Goal: Information Seeking & Learning: Learn about a topic

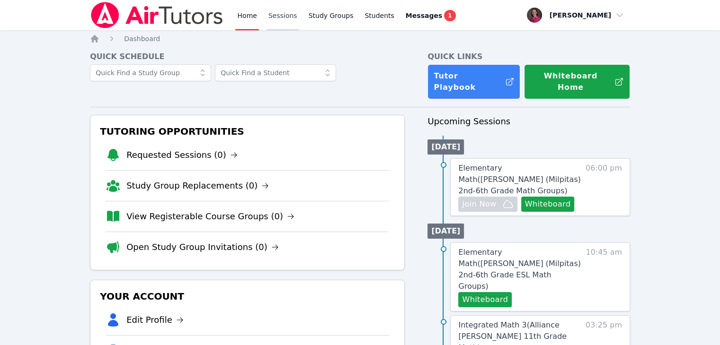
click at [288, 18] on link "Sessions" at bounding box center [282, 15] width 33 height 30
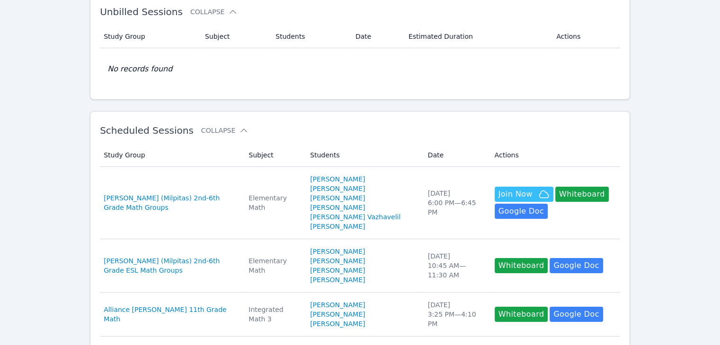
scroll to position [40, 0]
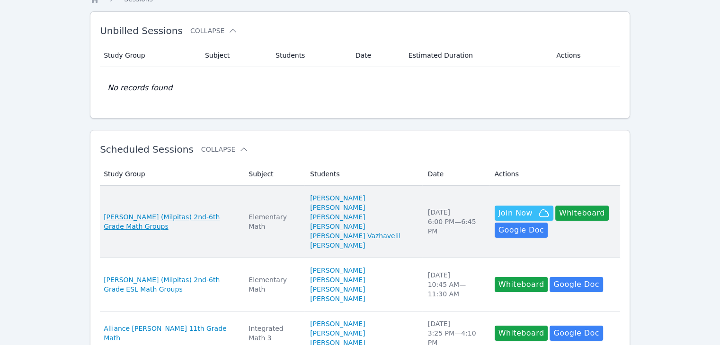
click at [170, 213] on span "Mattos (Milpitas) 2nd-6th Grade Math Groups" at bounding box center [170, 221] width 133 height 19
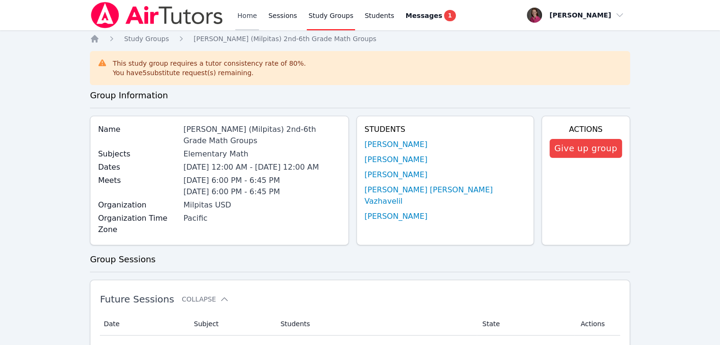
click at [250, 11] on link "Home" at bounding box center [246, 15] width 23 height 30
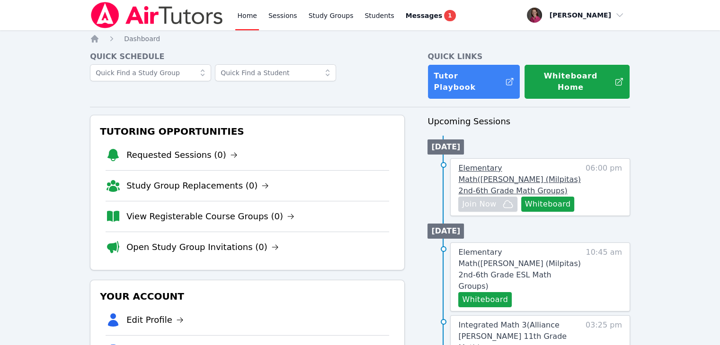
click at [505, 164] on span "Elementary Math ( Mattos (Milpitas) 2nd-6th Grade Math Groups )" at bounding box center [519, 180] width 122 height 32
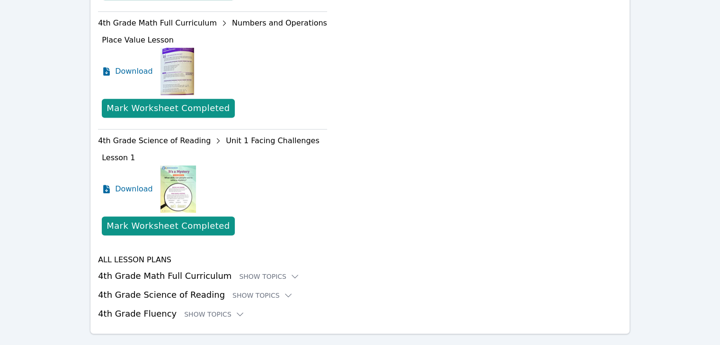
scroll to position [505, 0]
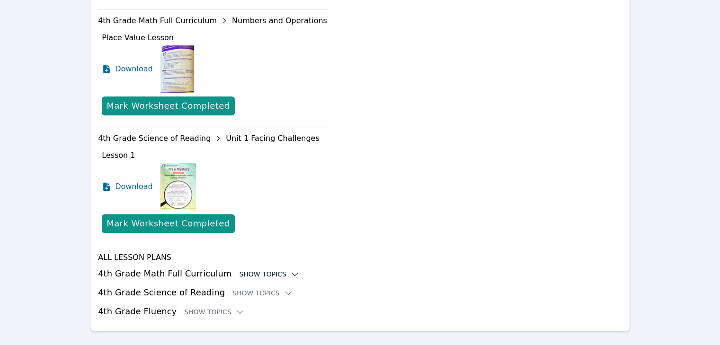
click at [292, 273] on icon at bounding box center [295, 274] width 6 height 3
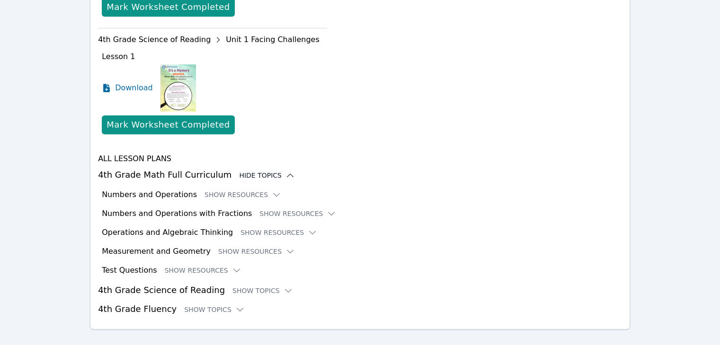
scroll to position [606, 0]
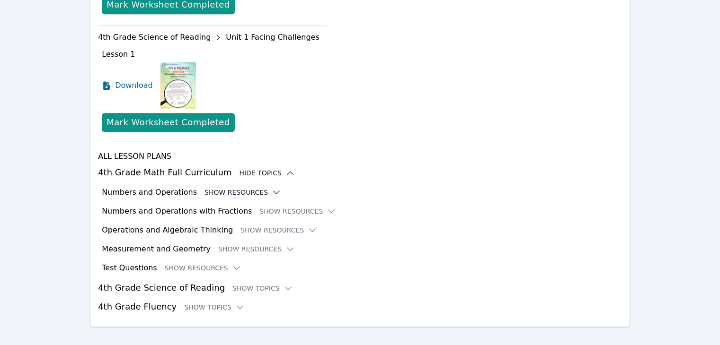
click at [272, 188] on icon at bounding box center [276, 192] width 9 height 9
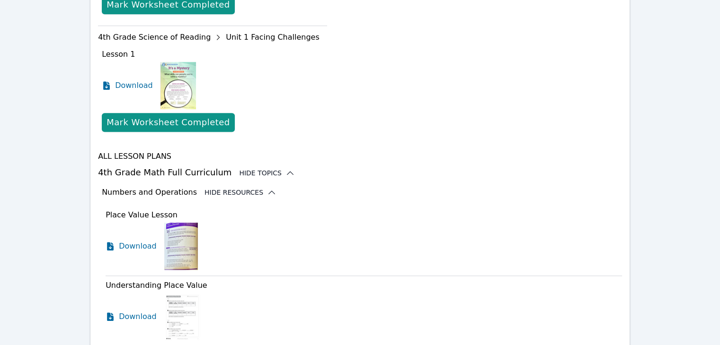
click at [222, 188] on button "Hide Resources" at bounding box center [240, 192] width 72 height 9
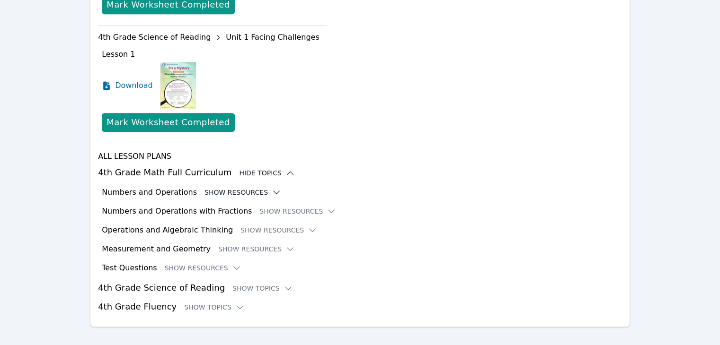
click at [222, 188] on button "Show Resources" at bounding box center [242, 192] width 77 height 9
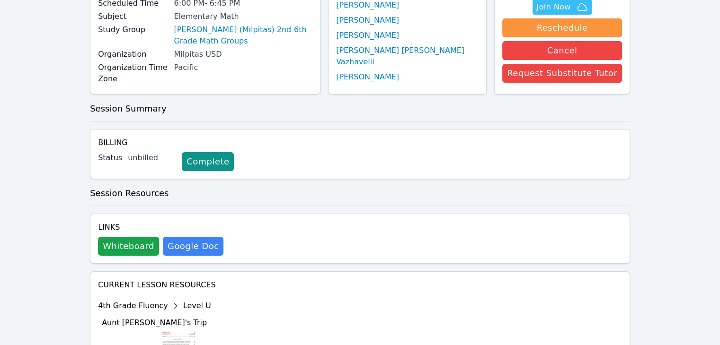
scroll to position [0, 0]
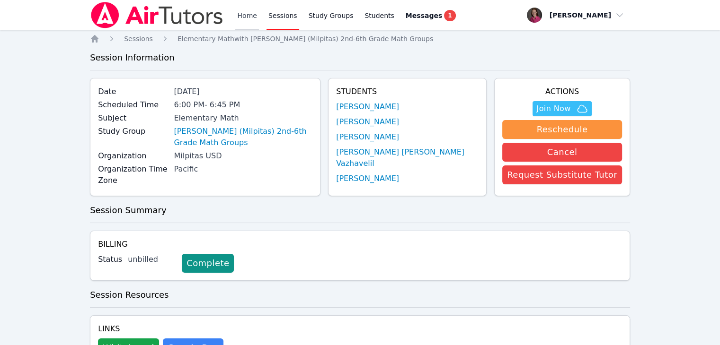
click at [246, 14] on link "Home" at bounding box center [246, 15] width 23 height 30
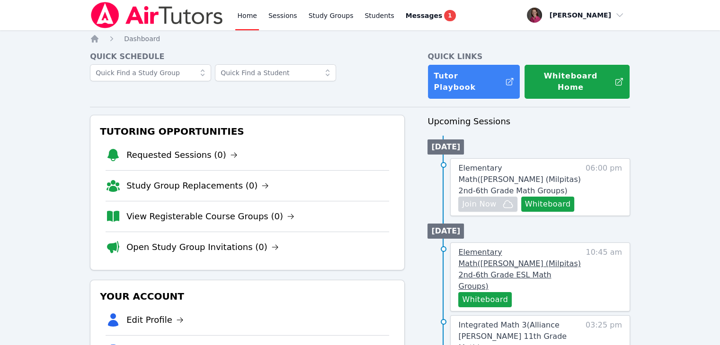
click at [543, 248] on span "Elementary Math ( Weller (Milpitas) 2nd-6th Grade ESL Math Groups )" at bounding box center [519, 269] width 122 height 43
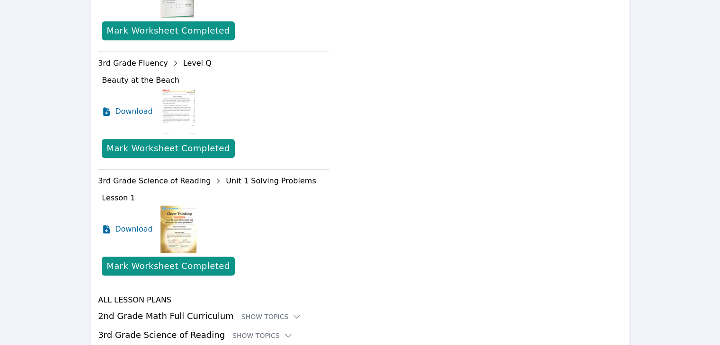
scroll to position [498, 0]
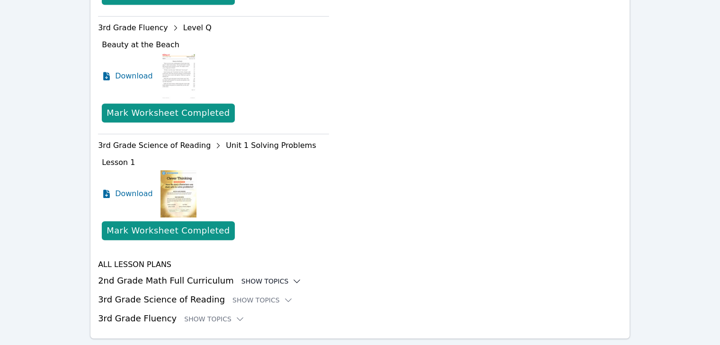
click at [292, 277] on icon at bounding box center [296, 281] width 9 height 9
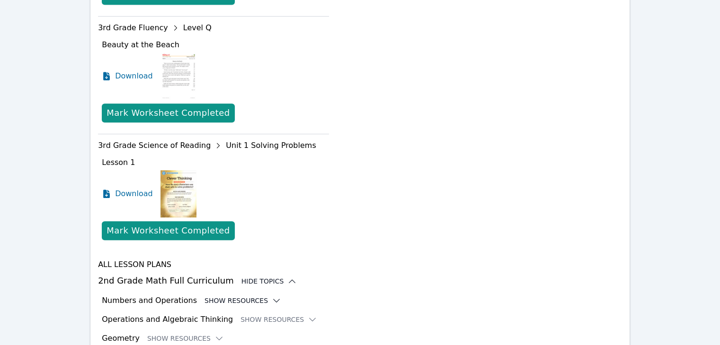
click at [224, 296] on button "Show Resources" at bounding box center [242, 300] width 77 height 9
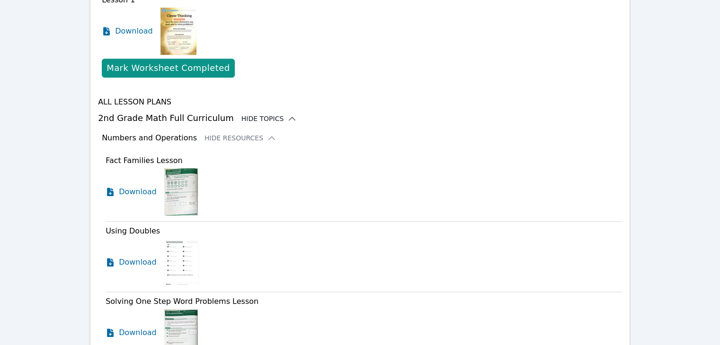
scroll to position [662, 0]
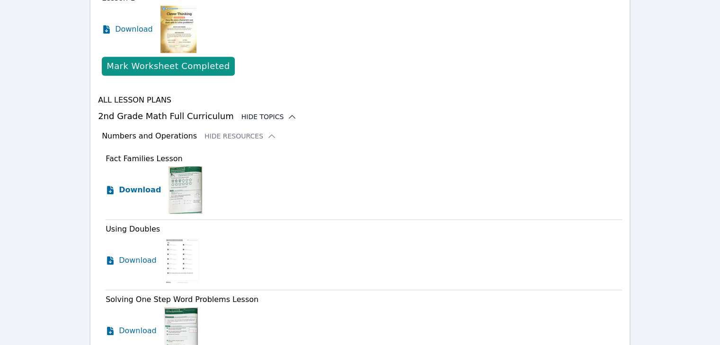
click at [136, 184] on span "Download" at bounding box center [140, 189] width 42 height 11
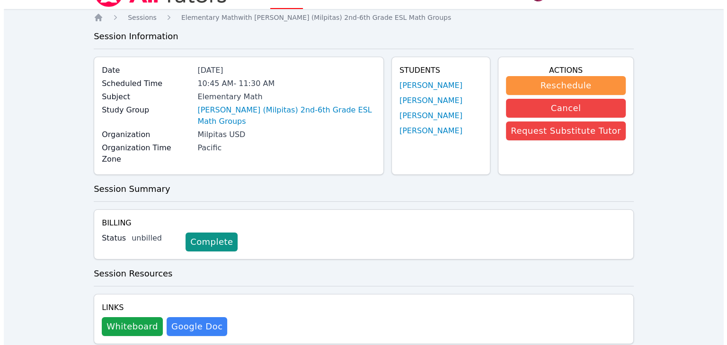
scroll to position [0, 0]
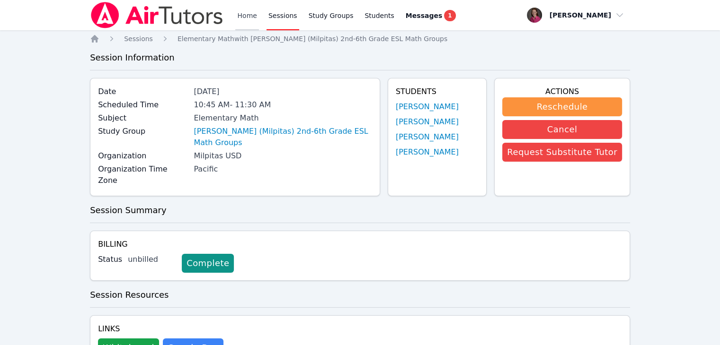
click at [248, 9] on link "Home" at bounding box center [246, 15] width 23 height 30
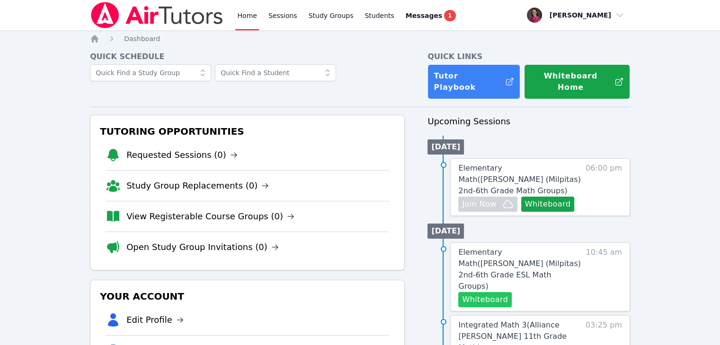
click at [492, 292] on button "Whiteboard" at bounding box center [484, 299] width 53 height 15
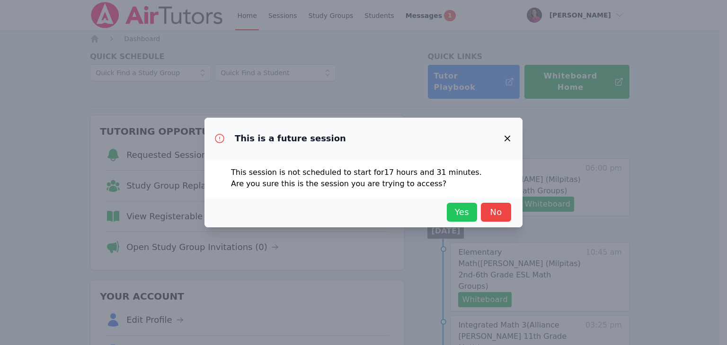
click at [450, 211] on button "Yes" at bounding box center [462, 212] width 30 height 19
